Goal: Information Seeking & Learning: Check status

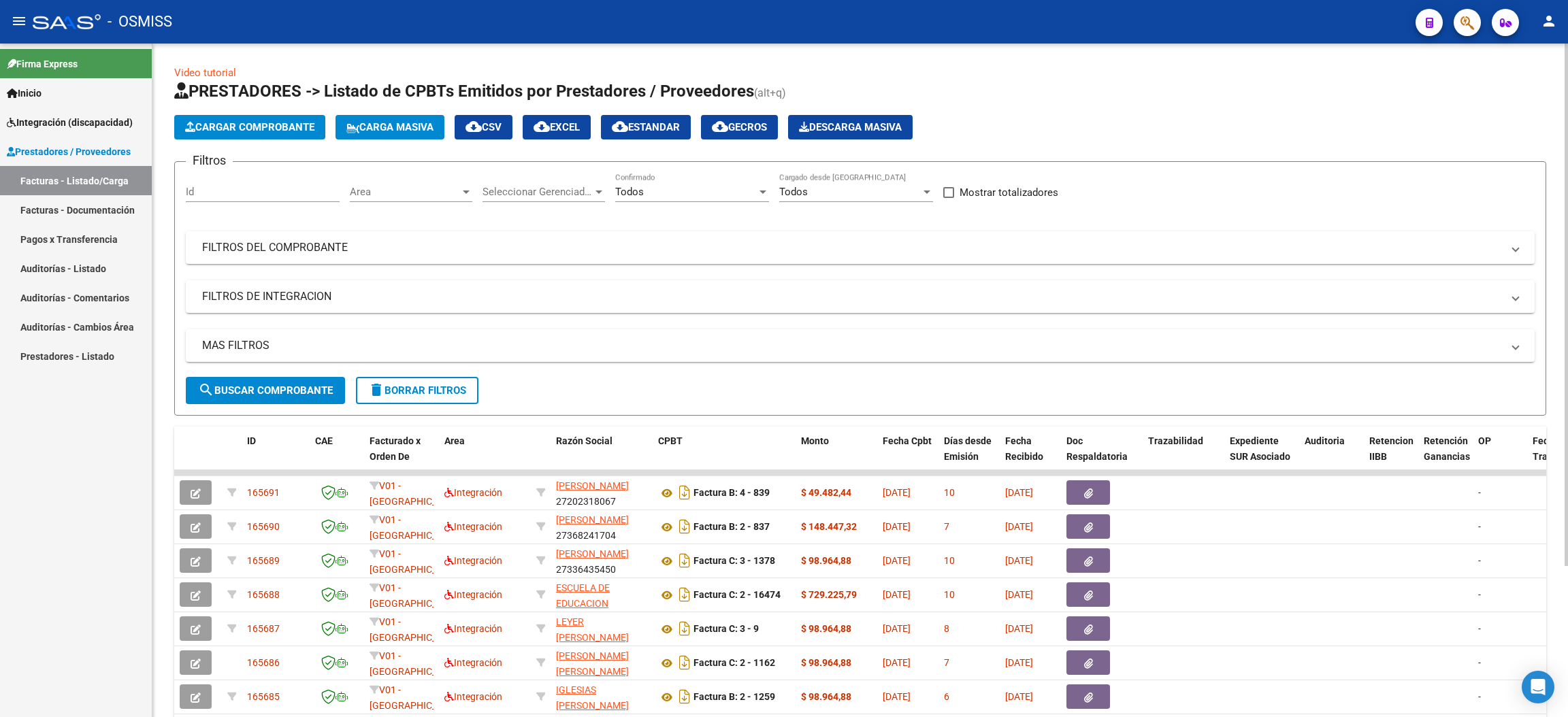
drag, startPoint x: 411, startPoint y: 395, endPoint x: 423, endPoint y: 381, distance: 18.4
click at [411, 394] on span "delete Borrar Filtros" at bounding box center [417, 390] width 98 height 12
click at [677, 189] on div "No" at bounding box center [685, 191] width 142 height 12
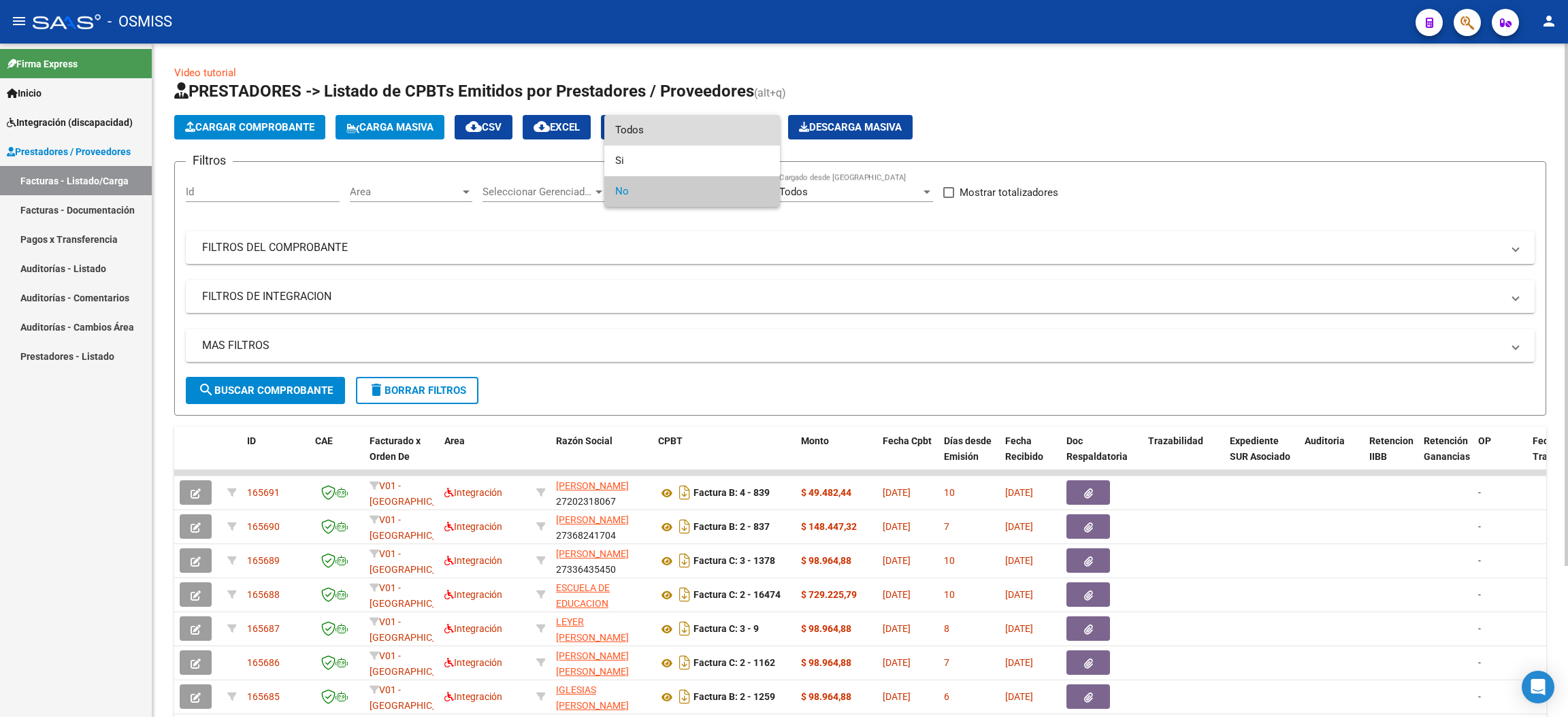
drag, startPoint x: 668, startPoint y: 130, endPoint x: 652, endPoint y: 144, distance: 21.3
click at [668, 130] on span "Todos" at bounding box center [692, 130] width 154 height 31
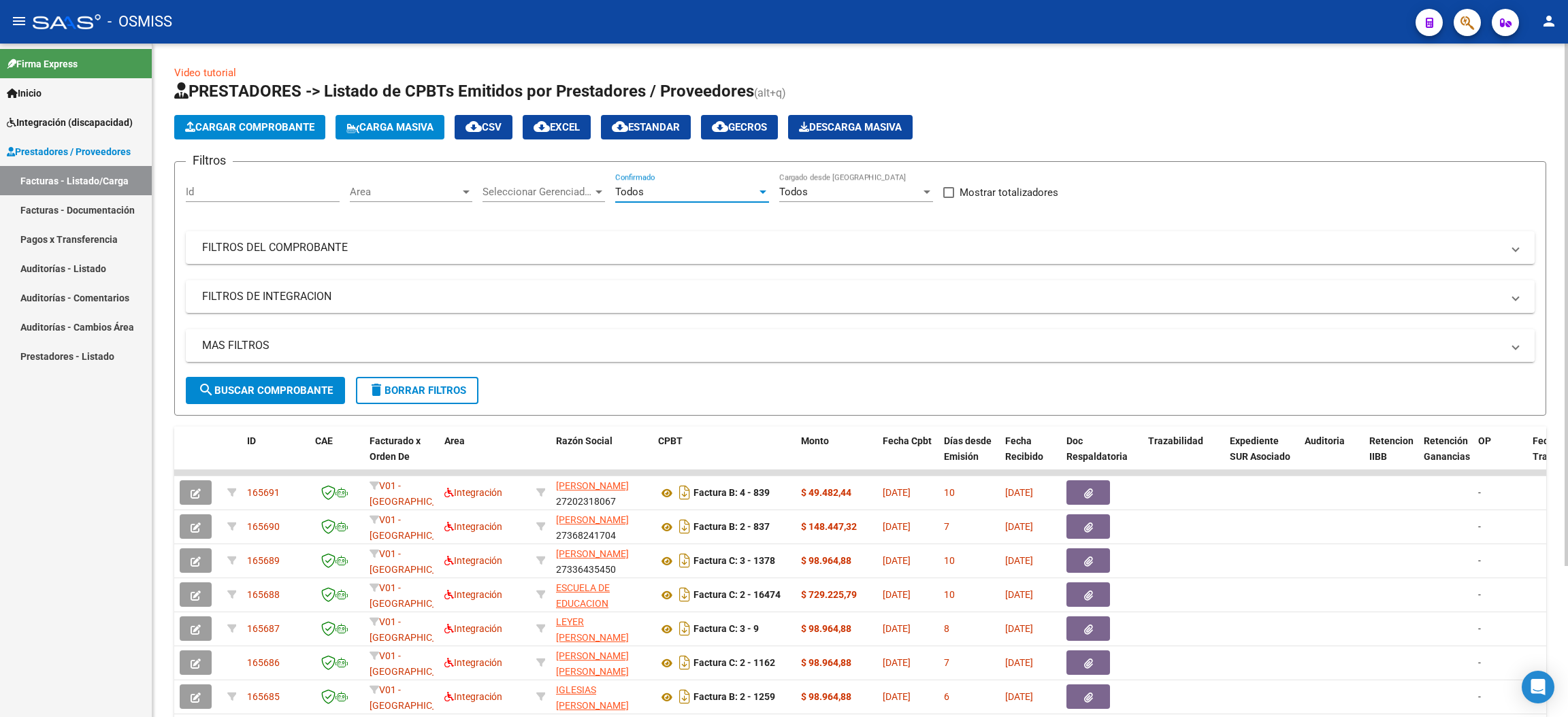
drag, startPoint x: 255, startPoint y: 340, endPoint x: 272, endPoint y: 350, distance: 19.7
click at [255, 339] on mat-panel-title "MAS FILTROS" at bounding box center [852, 346] width 1300 height 15
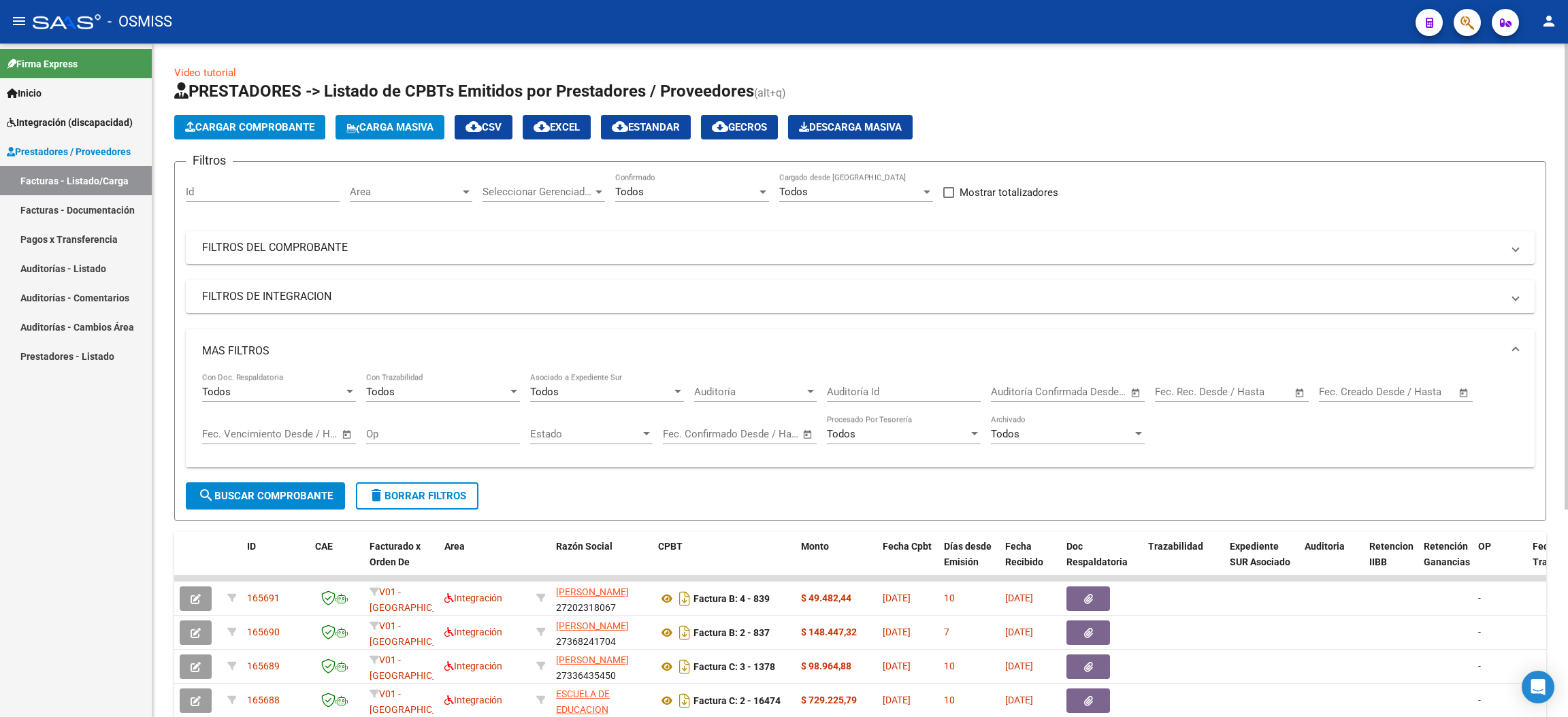
click at [1361, 390] on input "text" at bounding box center [1346, 392] width 55 height 12
click at [1360, 517] on span "1" at bounding box center [1365, 517] width 24 height 24
type input "[DATE]"
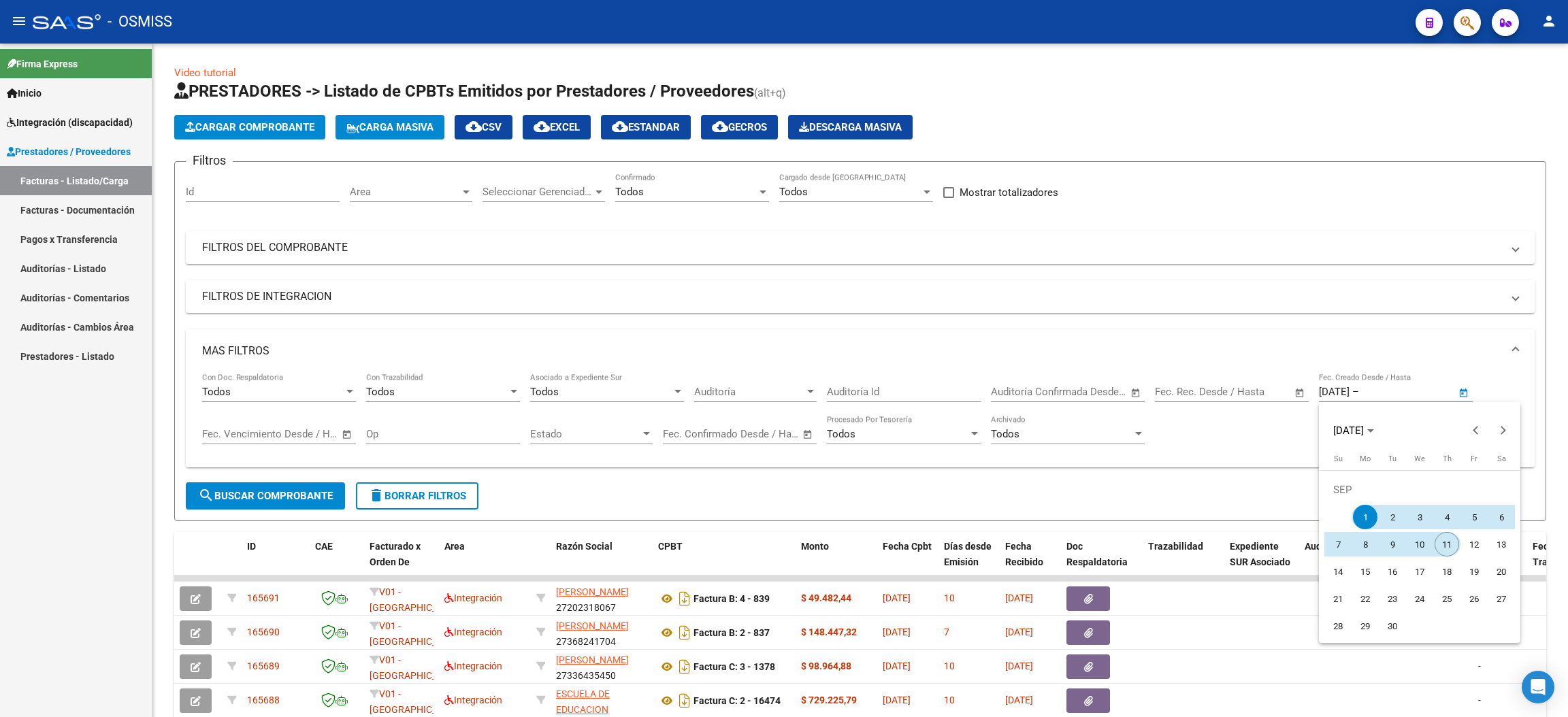
click at [1451, 540] on span "11" at bounding box center [1446, 545] width 24 height 24
type input "[DATE]"
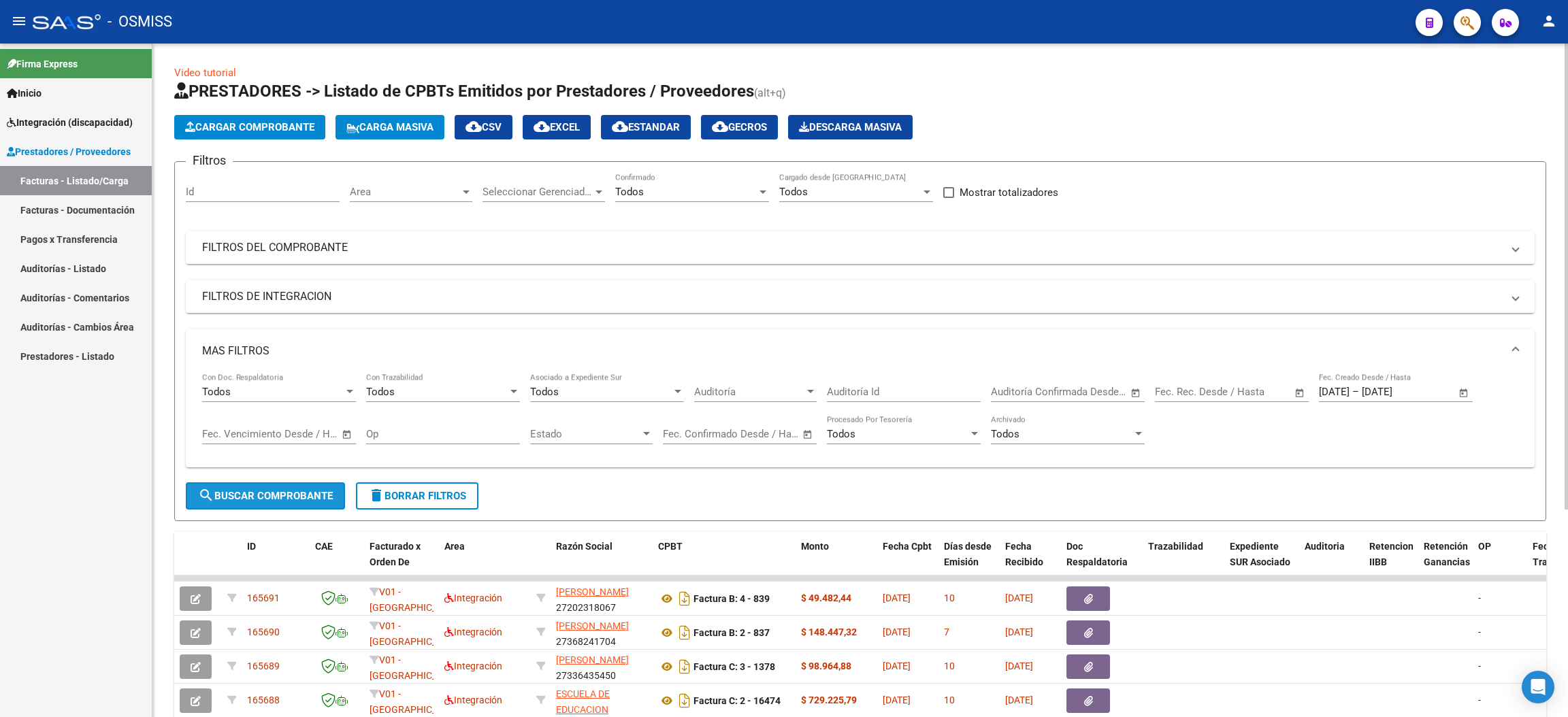
click at [268, 500] on button "search Buscar Comprobante" at bounding box center [265, 496] width 159 height 27
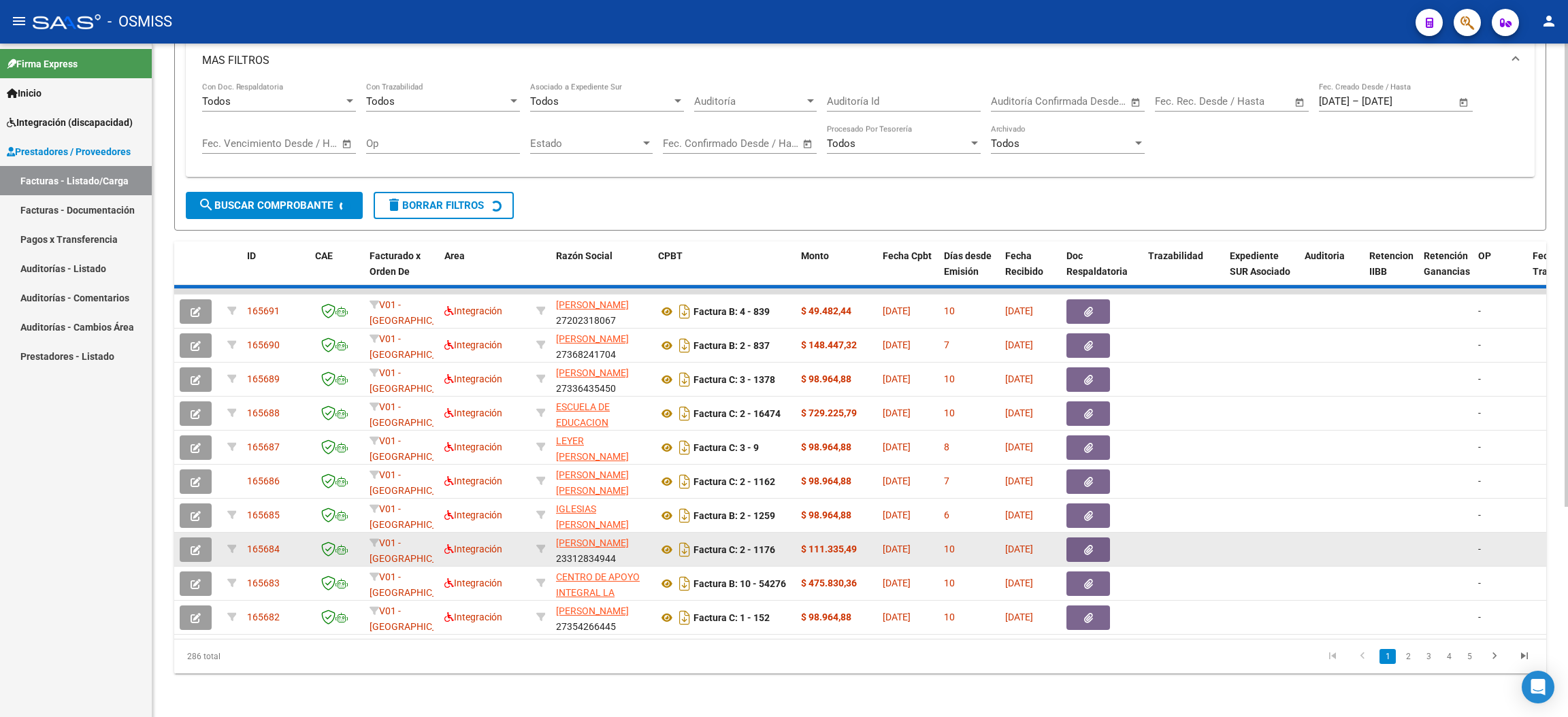
scroll to position [301, 0]
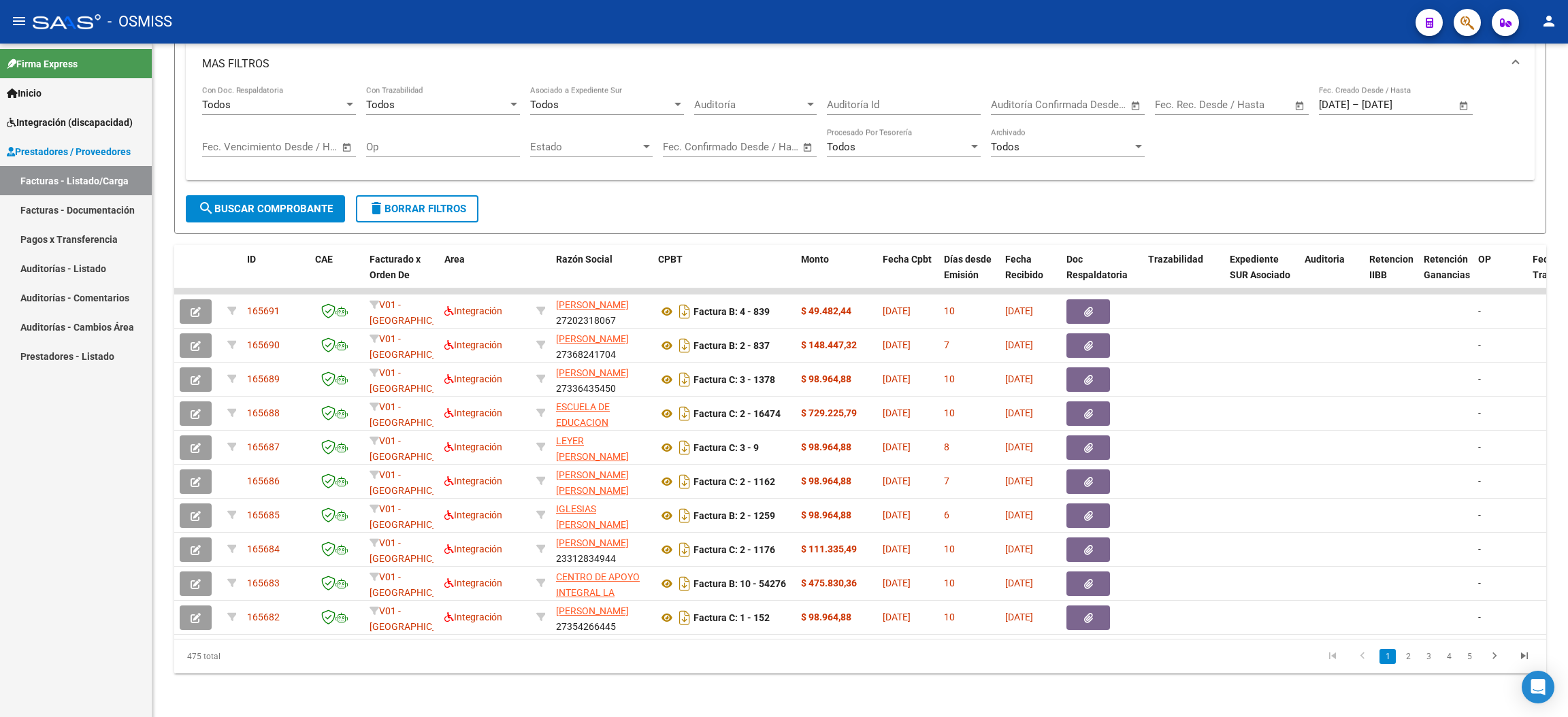
drag, startPoint x: 231, startPoint y: 663, endPoint x: 152, endPoint y: 641, distance: 82.0
click at [152, 641] on mat-sidenav-container "Firma Express Inicio Instructivos Contacto OS Integración (discapacidad) Legajo…" at bounding box center [784, 380] width 1568 height 674
drag, startPoint x: 259, startPoint y: 665, endPoint x: 252, endPoint y: 665, distance: 7.0
click at [259, 665] on div "475 total" at bounding box center [310, 656] width 272 height 34
click at [234, 657] on div "475 total" at bounding box center [310, 656] width 272 height 34
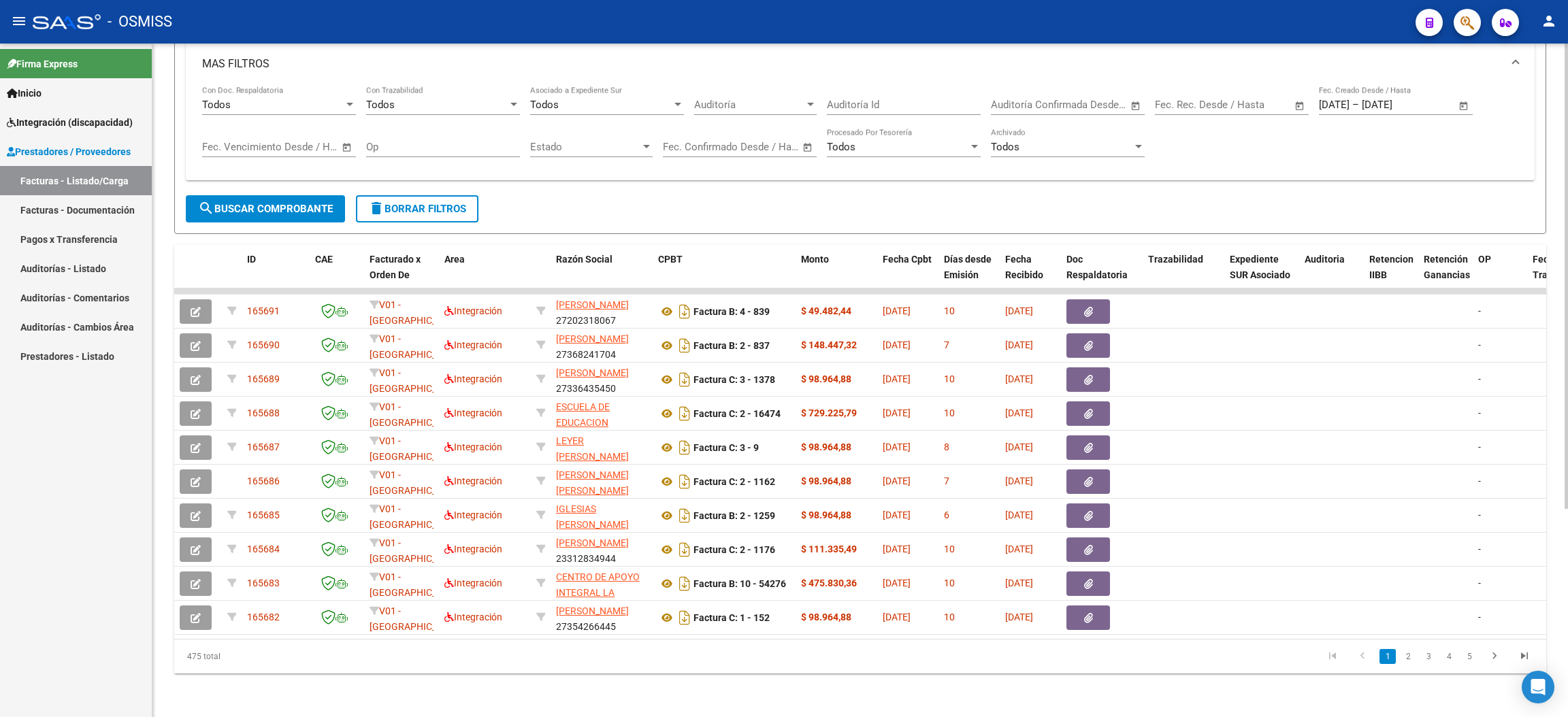
drag, startPoint x: 227, startPoint y: 659, endPoint x: 165, endPoint y: 657, distance: 62.0
click at [165, 657] on div "Video tutorial PRESTADORES -> Listado de CPBTs Emitidos por Prestadores / Prove…" at bounding box center [860, 236] width 1415 height 961
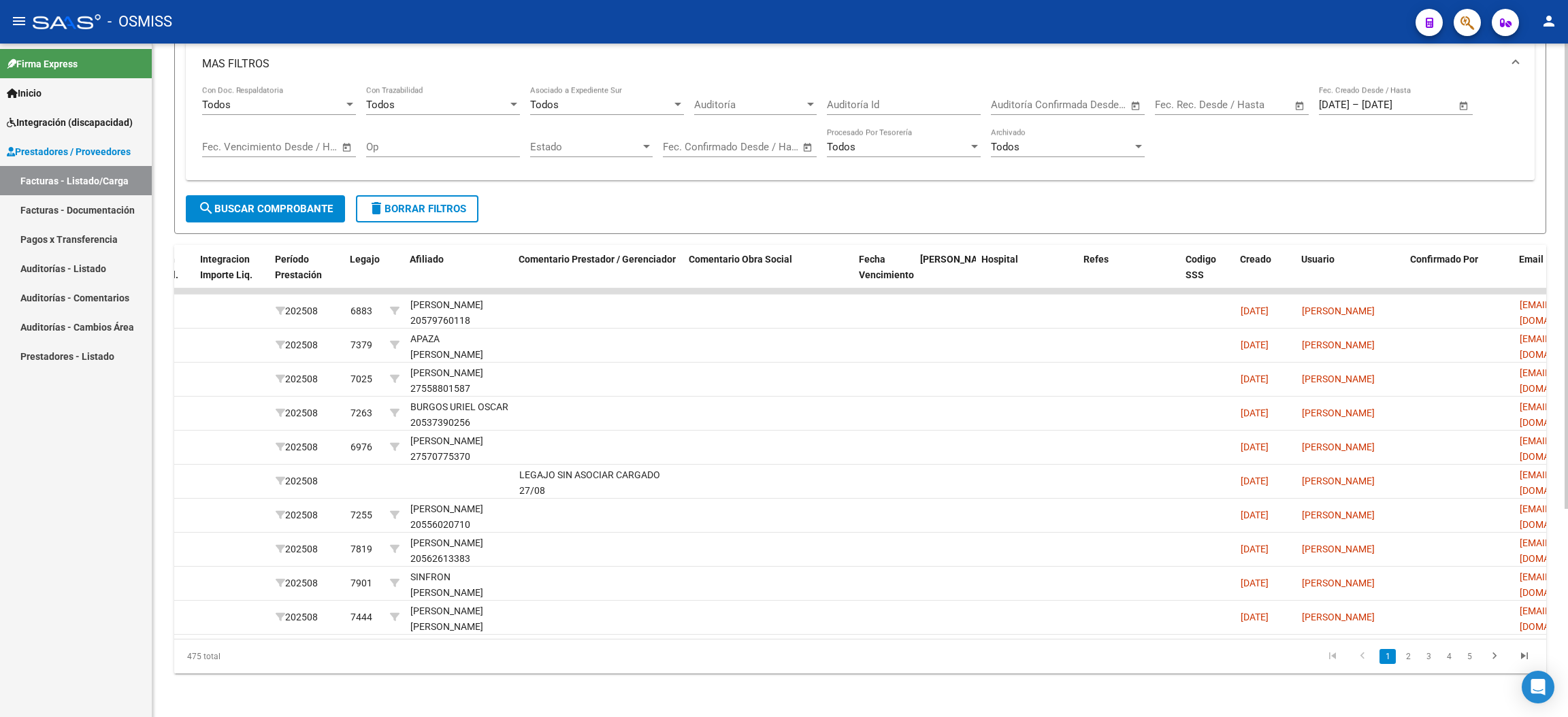
scroll to position [0, 1824]
click at [1409, 665] on link "2" at bounding box center [1407, 657] width 16 height 15
click at [1429, 659] on link "3" at bounding box center [1427, 657] width 16 height 15
click at [1448, 655] on link "4" at bounding box center [1448, 657] width 16 height 15
click at [1448, 659] on link "5" at bounding box center [1448, 657] width 16 height 15
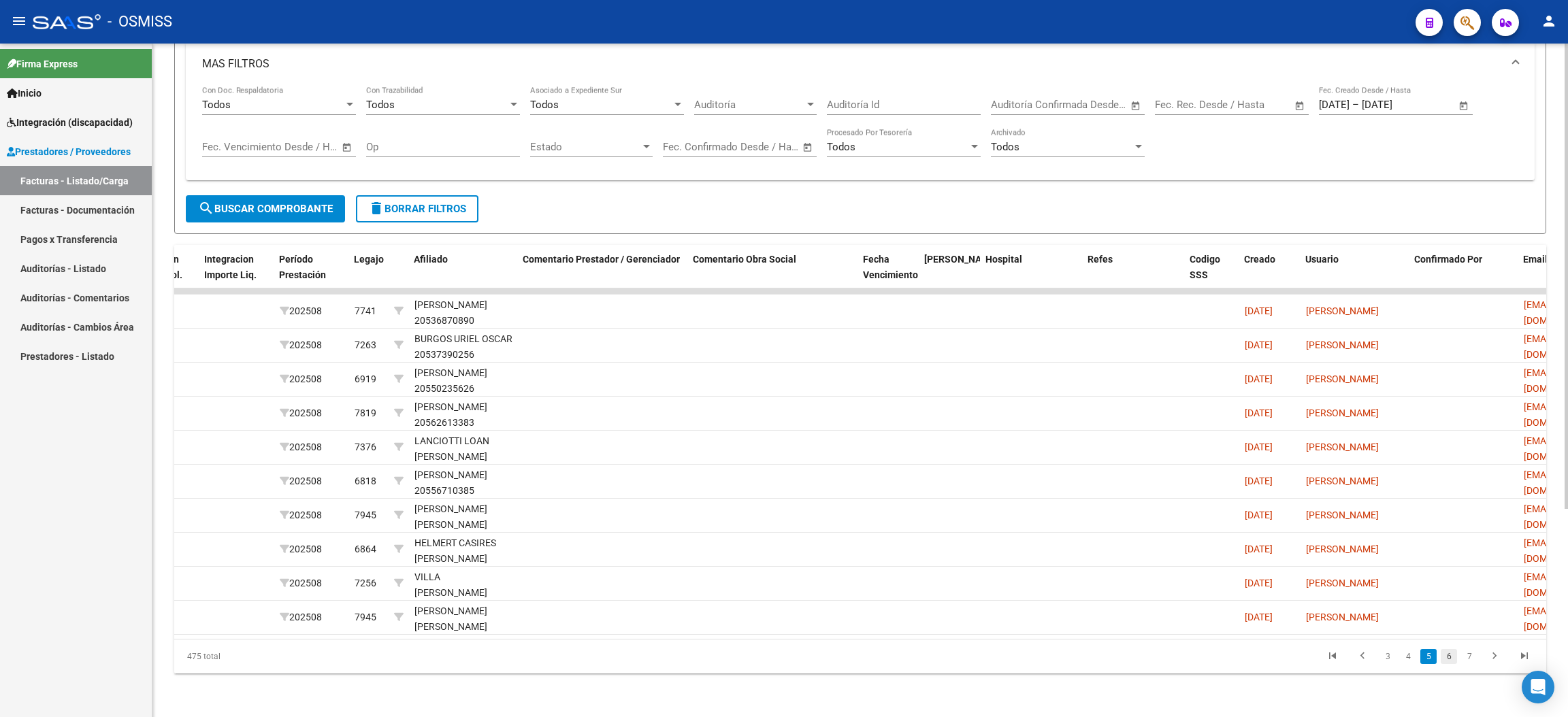
click at [1449, 661] on link "6" at bounding box center [1448, 657] width 16 height 15
click at [1449, 660] on link "7" at bounding box center [1448, 657] width 16 height 15
